Goal: Information Seeking & Learning: Understand process/instructions

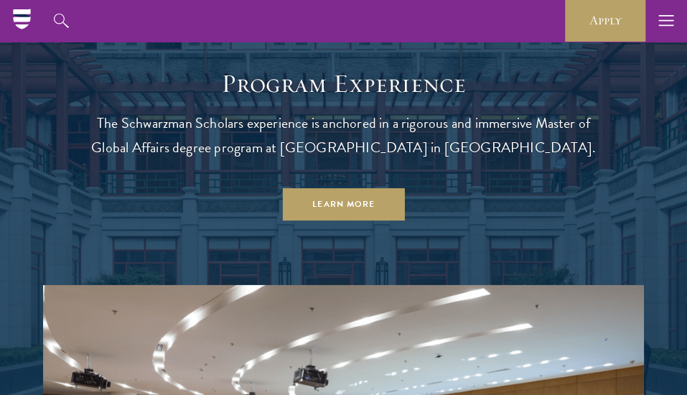
scroll to position [961, 0]
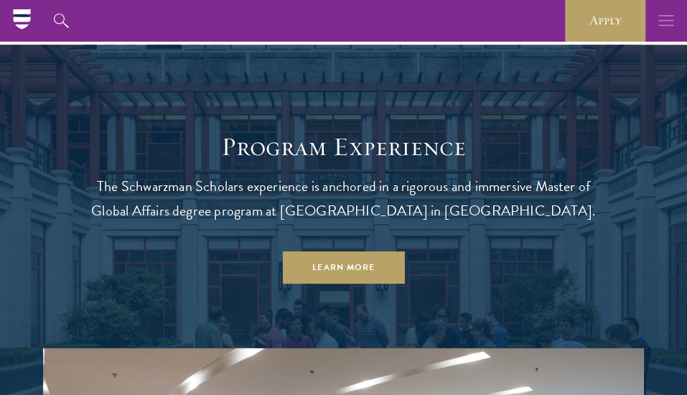
click at [658, 19] on icon "button" at bounding box center [666, 21] width 16 height 42
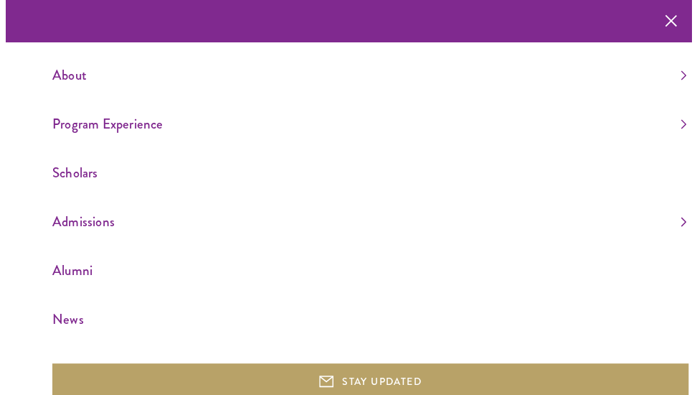
scroll to position [926, 0]
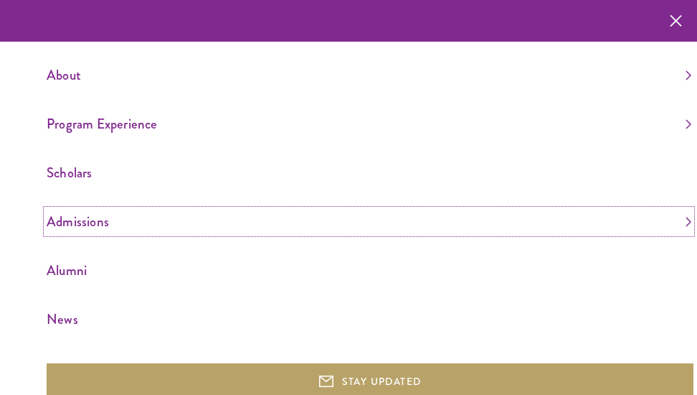
click at [83, 224] on link "Admissions" at bounding box center [369, 222] width 645 height 24
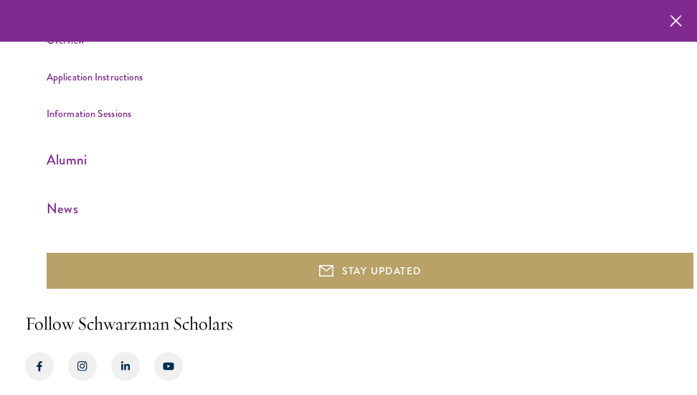
scroll to position [220, 0]
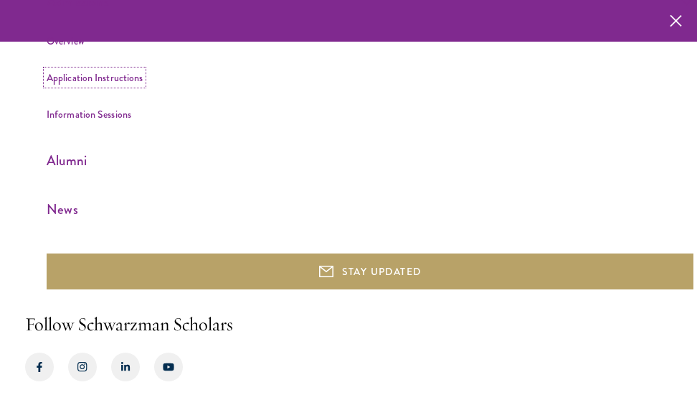
click at [117, 74] on link "Application Instructions" at bounding box center [95, 77] width 96 height 14
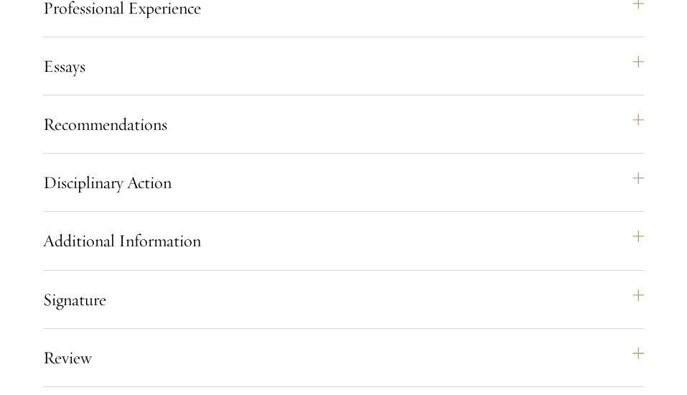
scroll to position [1686, 0]
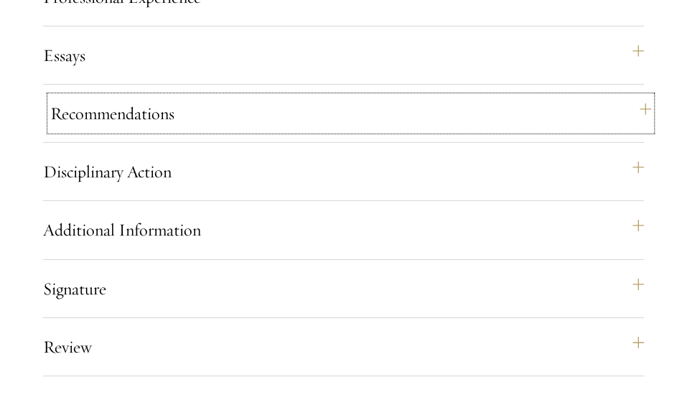
click at [640, 131] on button "Recommendations" at bounding box center [350, 113] width 601 height 34
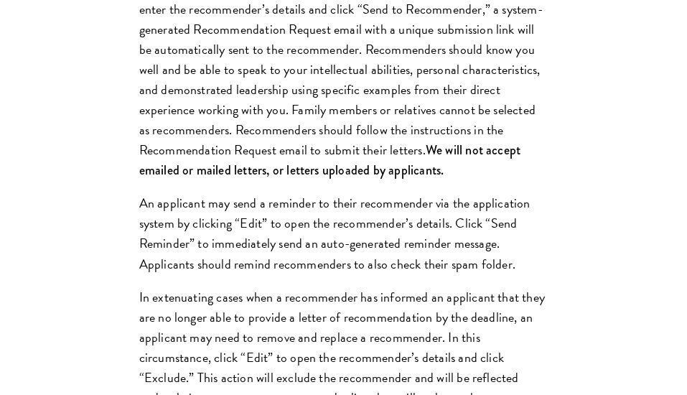
scroll to position [1912, 0]
click at [488, 104] on p "Register three recommenders by providing their names, professional titles, and …" at bounding box center [343, 59] width 409 height 242
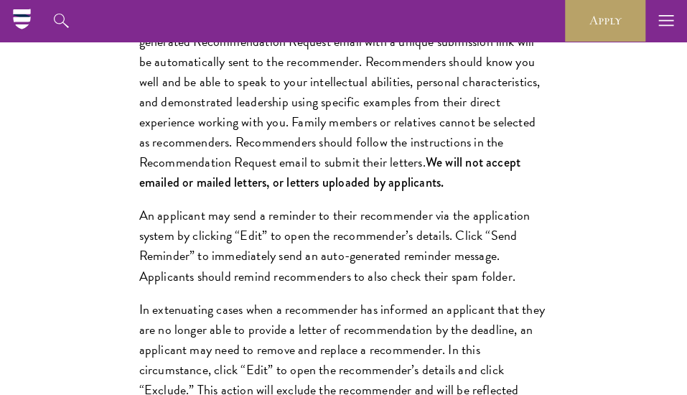
scroll to position [1899, 0]
click at [494, 193] on p "Register three recommenders by providing their names, professional titles, and …" at bounding box center [343, 72] width 409 height 242
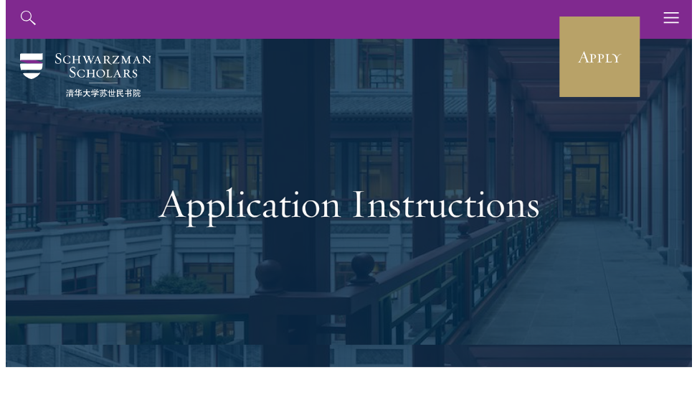
scroll to position [0, 0]
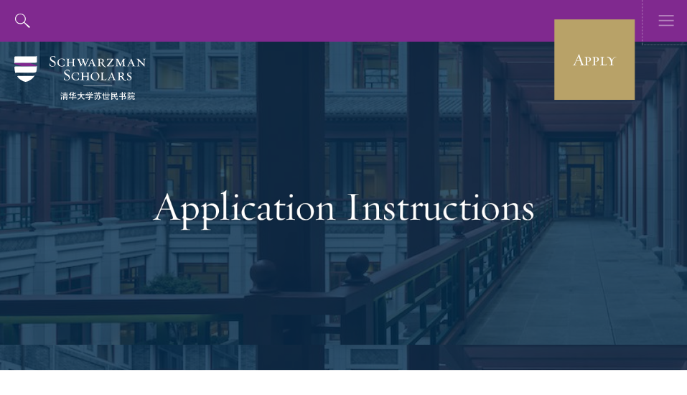
click at [663, 21] on use "button" at bounding box center [665, 20] width 15 height 11
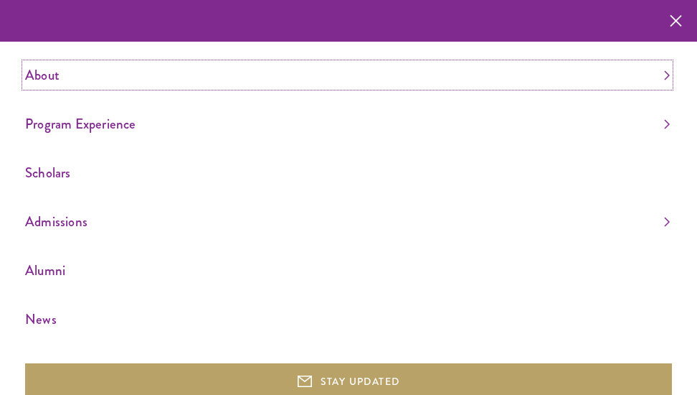
click at [653, 73] on link "About" at bounding box center [347, 75] width 645 height 24
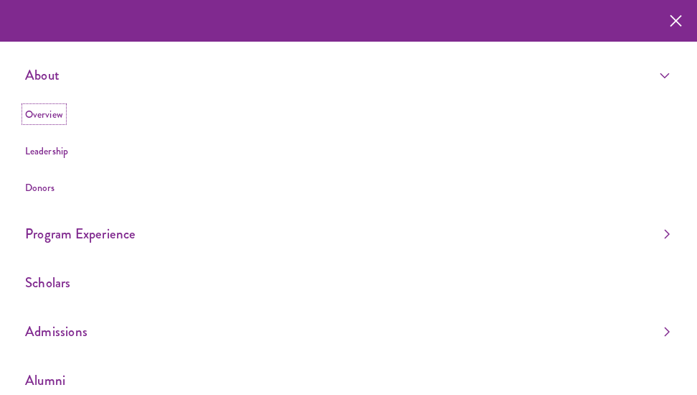
click at [47, 113] on link "Overview" at bounding box center [44, 114] width 38 height 14
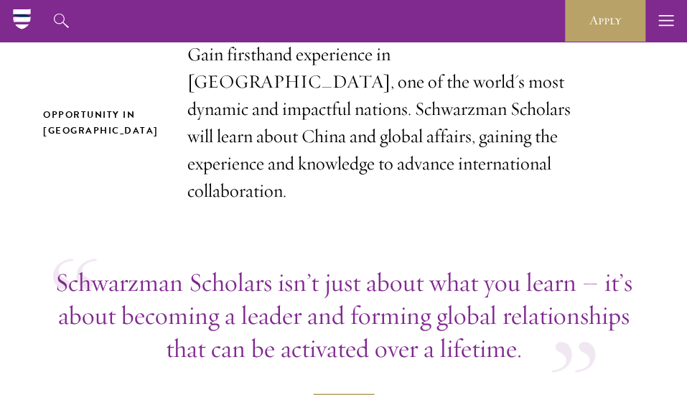
scroll to position [468, 0]
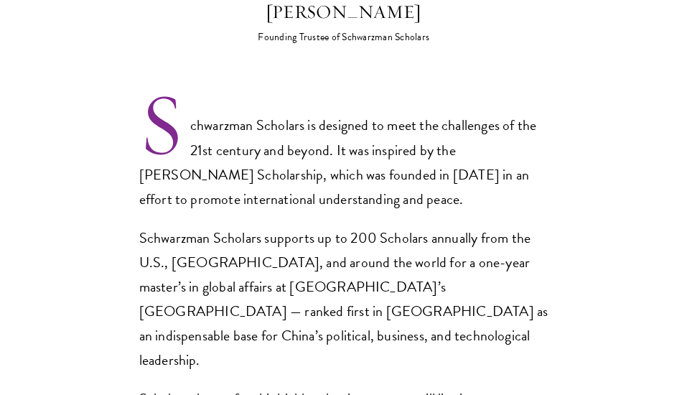
scroll to position [894, 0]
